Goal: Navigation & Orientation: Go to known website

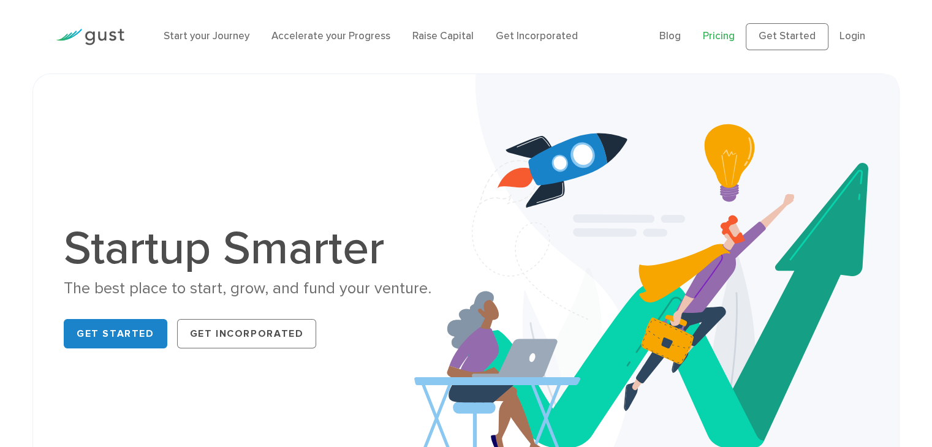
click at [724, 36] on link "Pricing" at bounding box center [719, 36] width 32 height 12
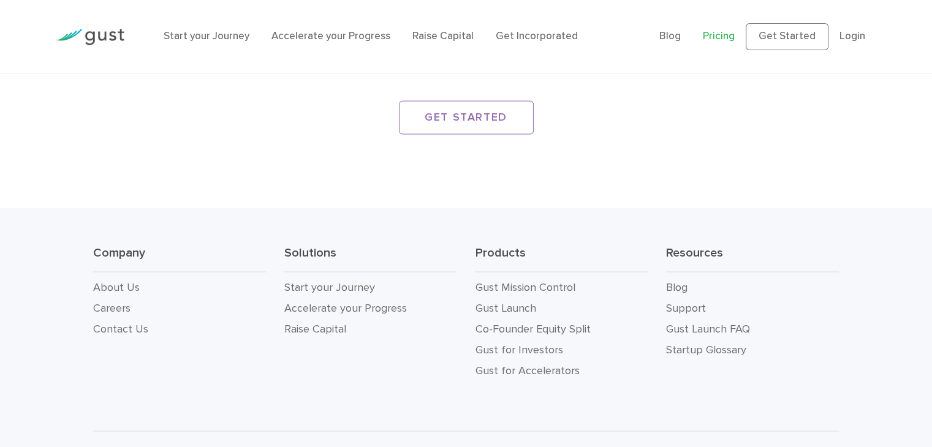
scroll to position [2237, 0]
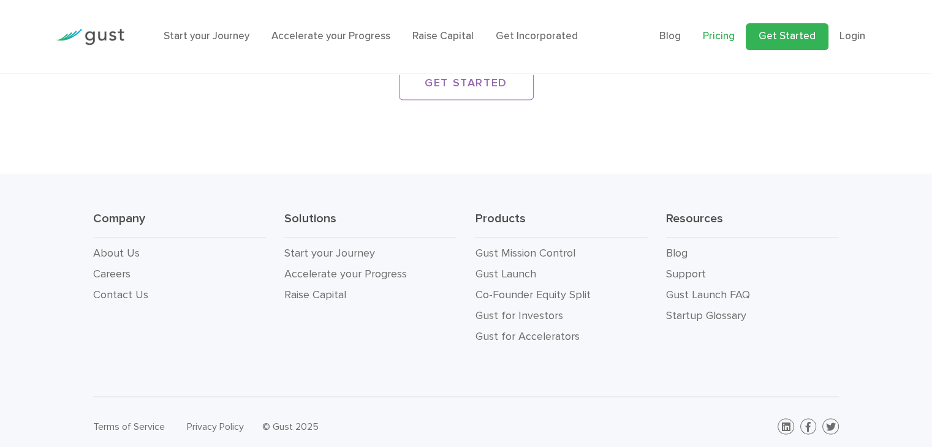
click at [799, 38] on link "Get Started" at bounding box center [787, 36] width 83 height 27
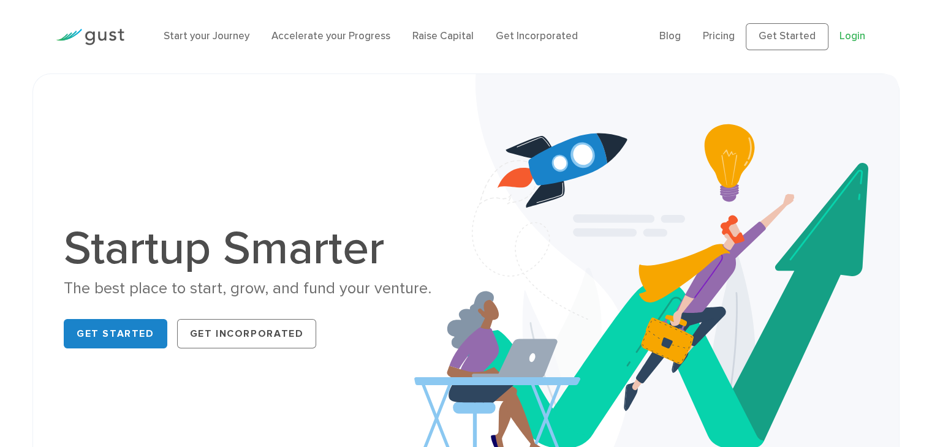
click at [846, 39] on link "Login" at bounding box center [853, 36] width 26 height 12
